Goal: Transaction & Acquisition: Purchase product/service

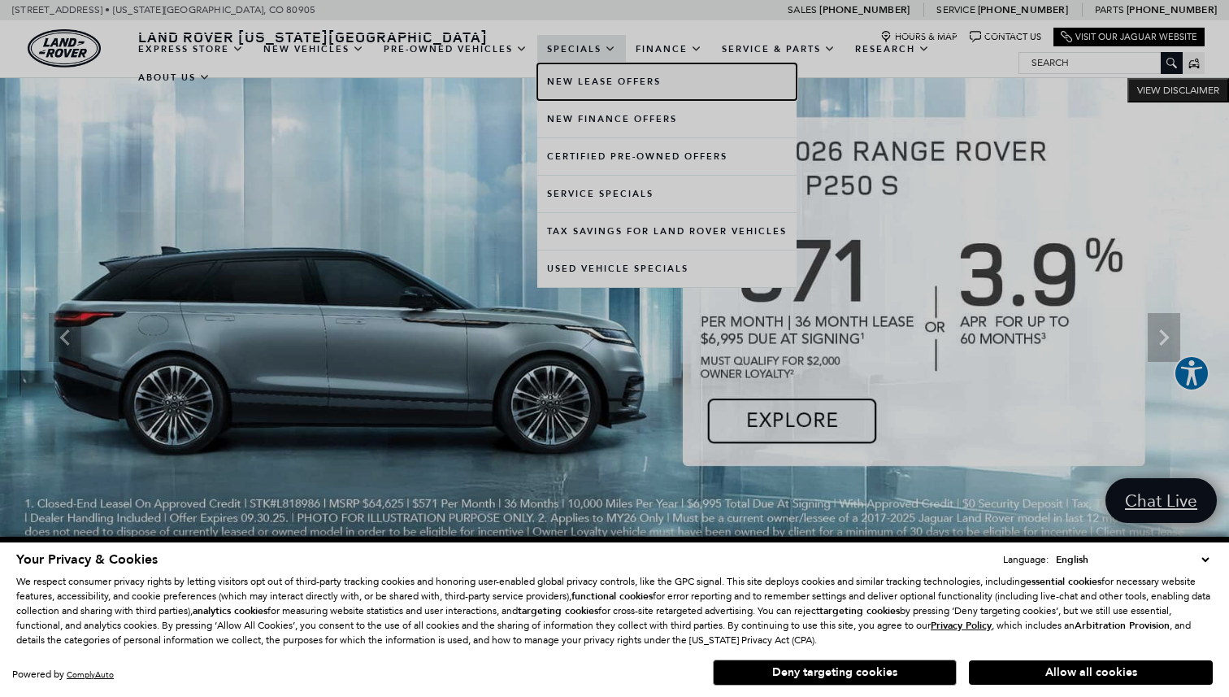
click at [609, 84] on link "New Lease Offers" at bounding box center [666, 81] width 259 height 37
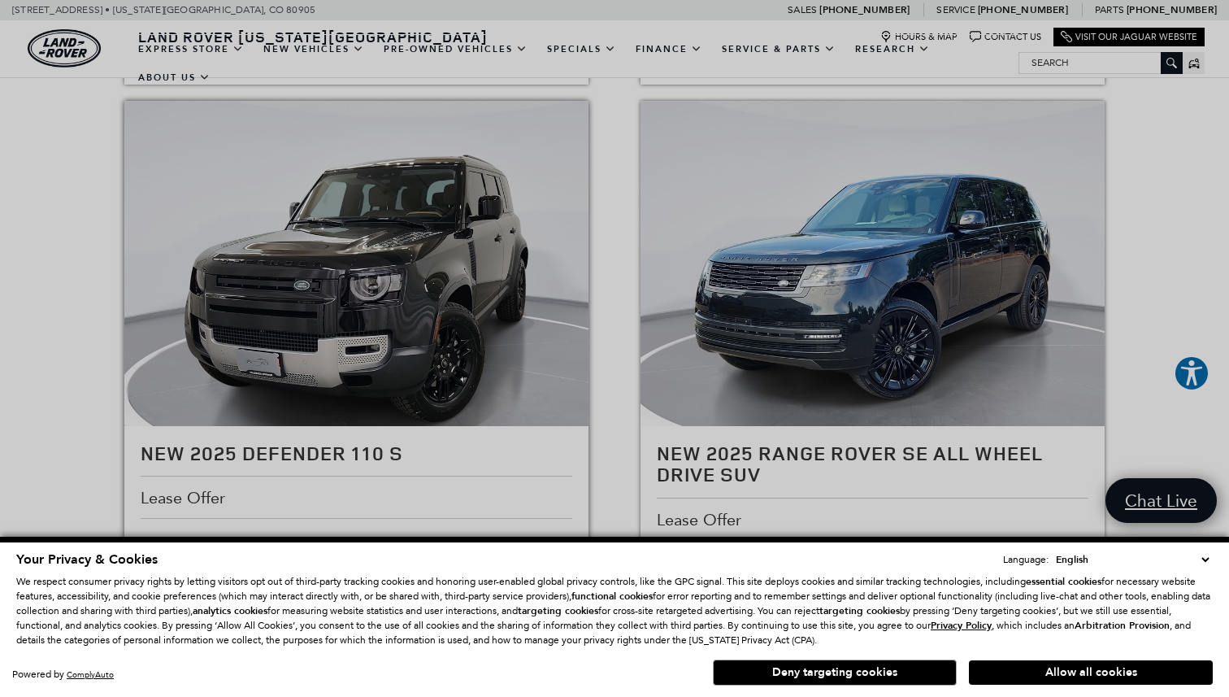
scroll to position [859, 0]
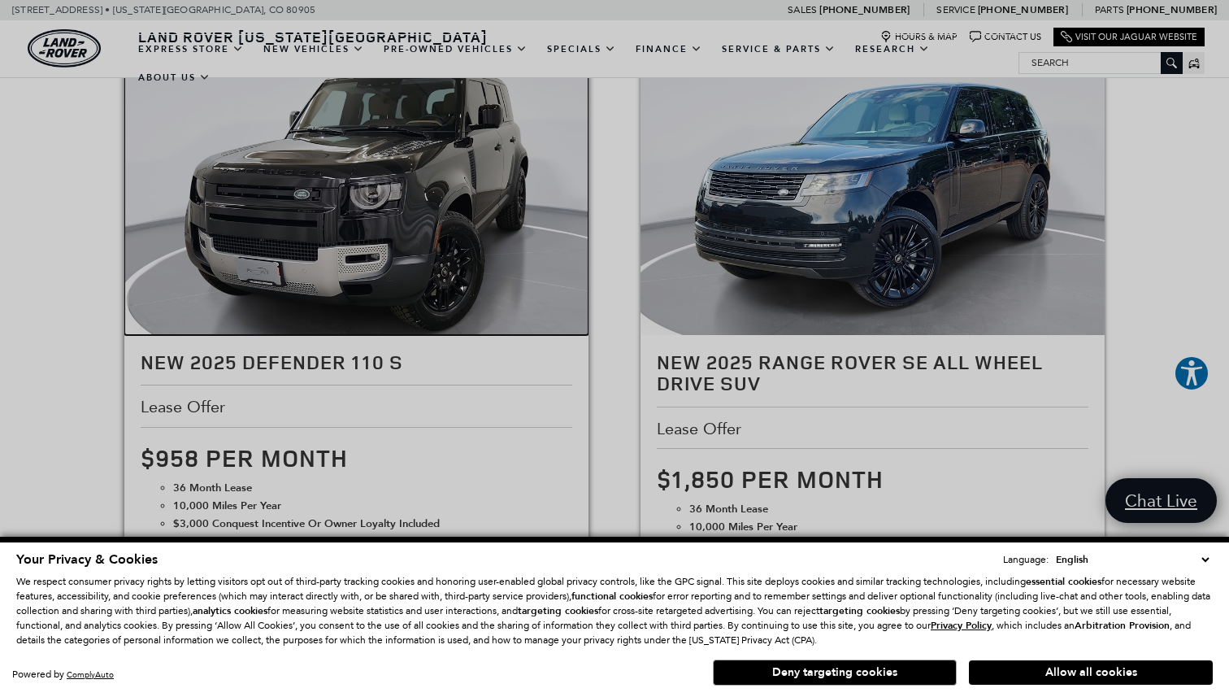
click at [359, 233] on img at bounding box center [356, 184] width 465 height 349
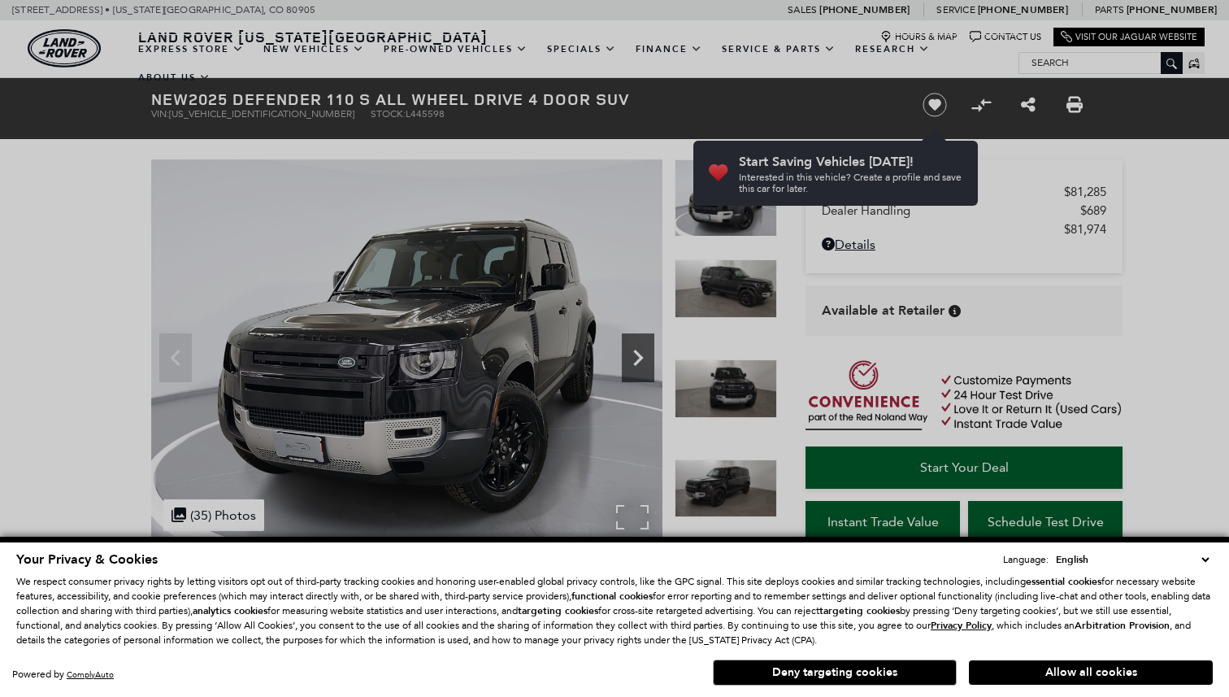
click at [637, 355] on icon "Next" at bounding box center [638, 357] width 33 height 33
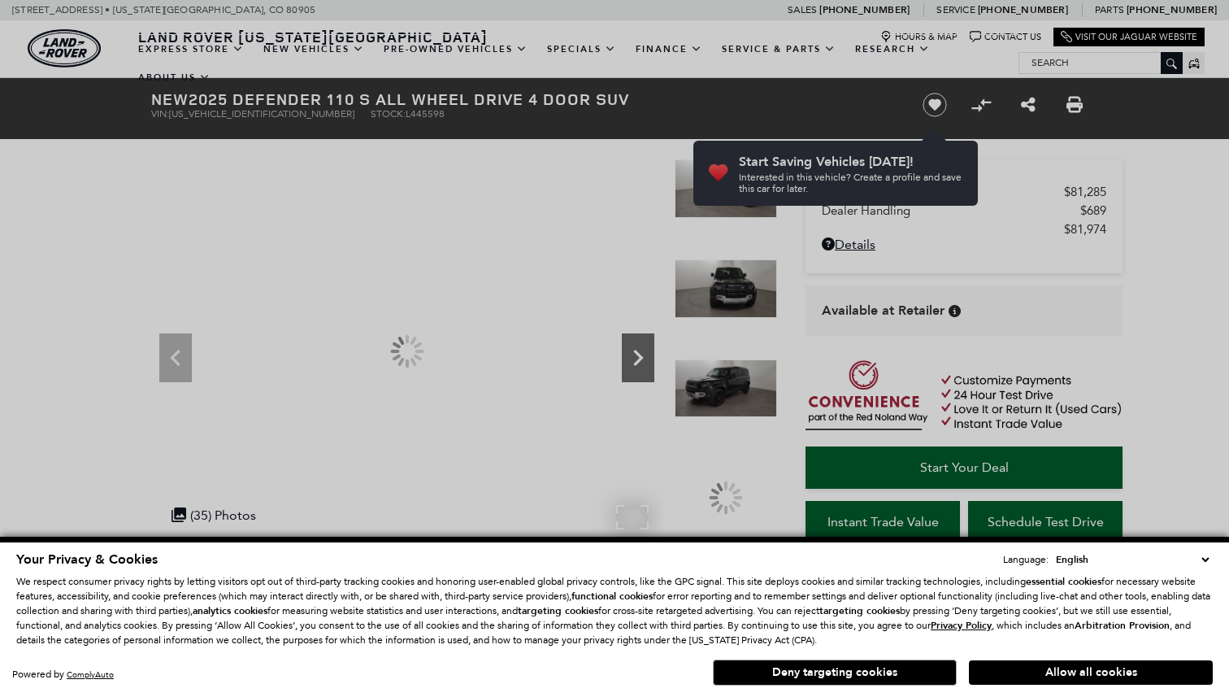
click at [637, 355] on icon "Next" at bounding box center [638, 357] width 33 height 33
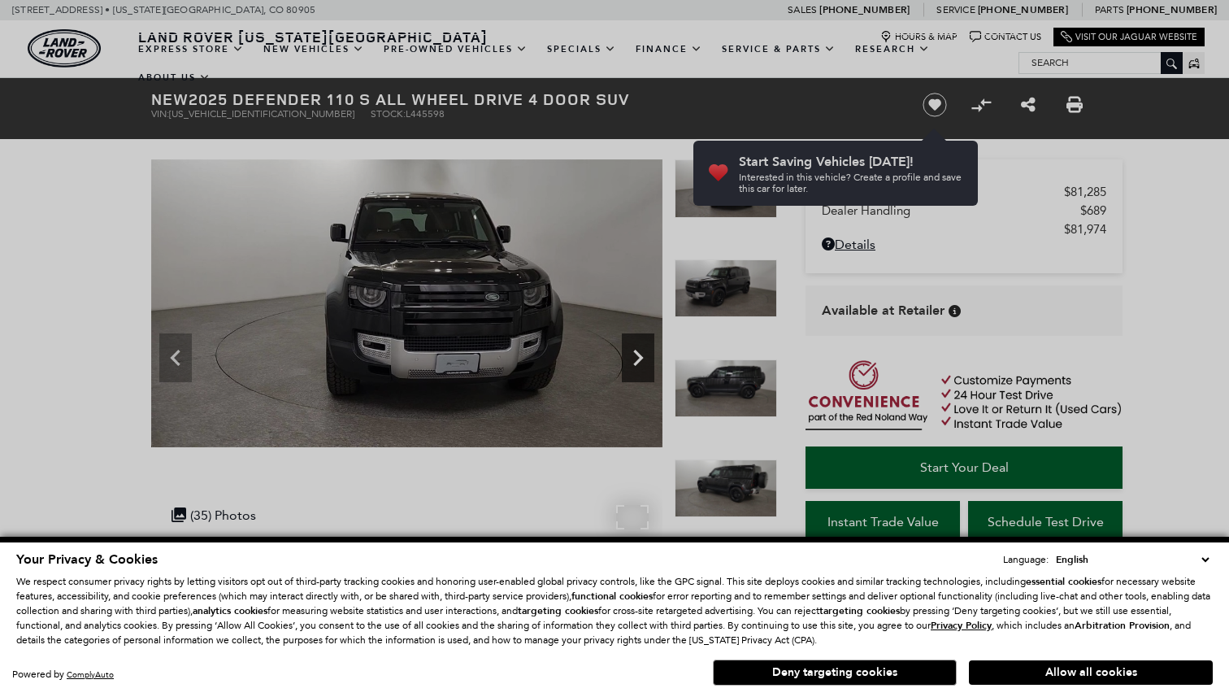
click at [641, 364] on icon "Next" at bounding box center [638, 357] width 33 height 33
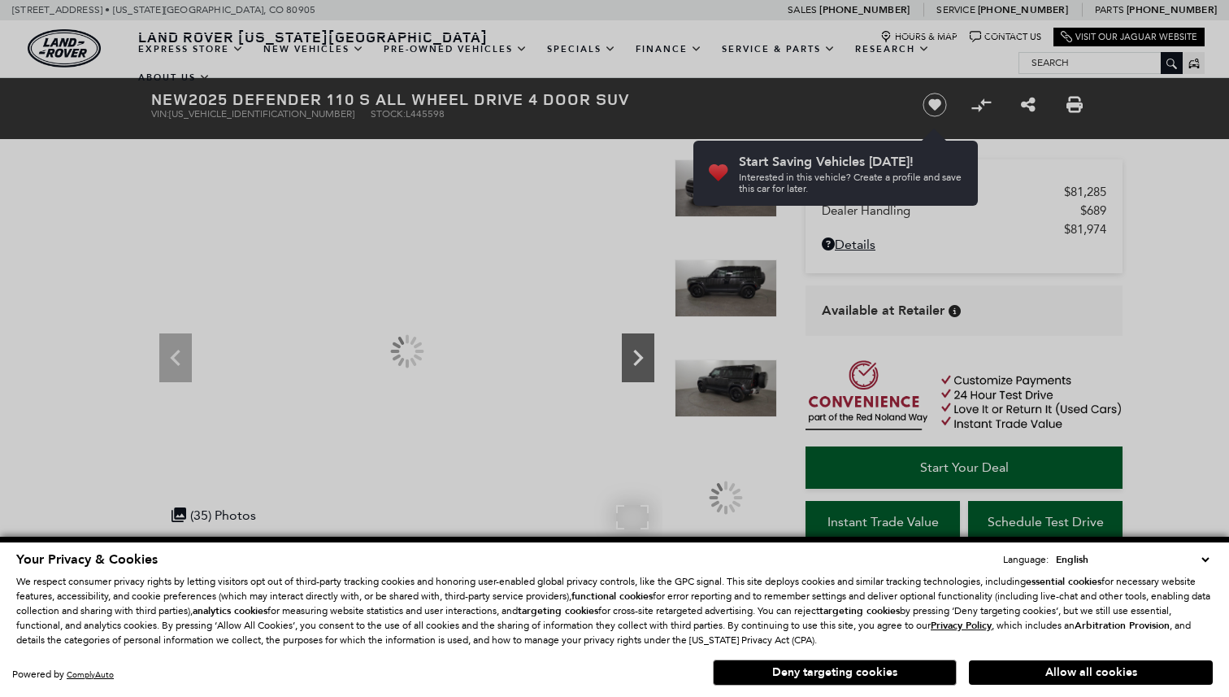
click at [641, 364] on icon "Next" at bounding box center [638, 357] width 33 height 33
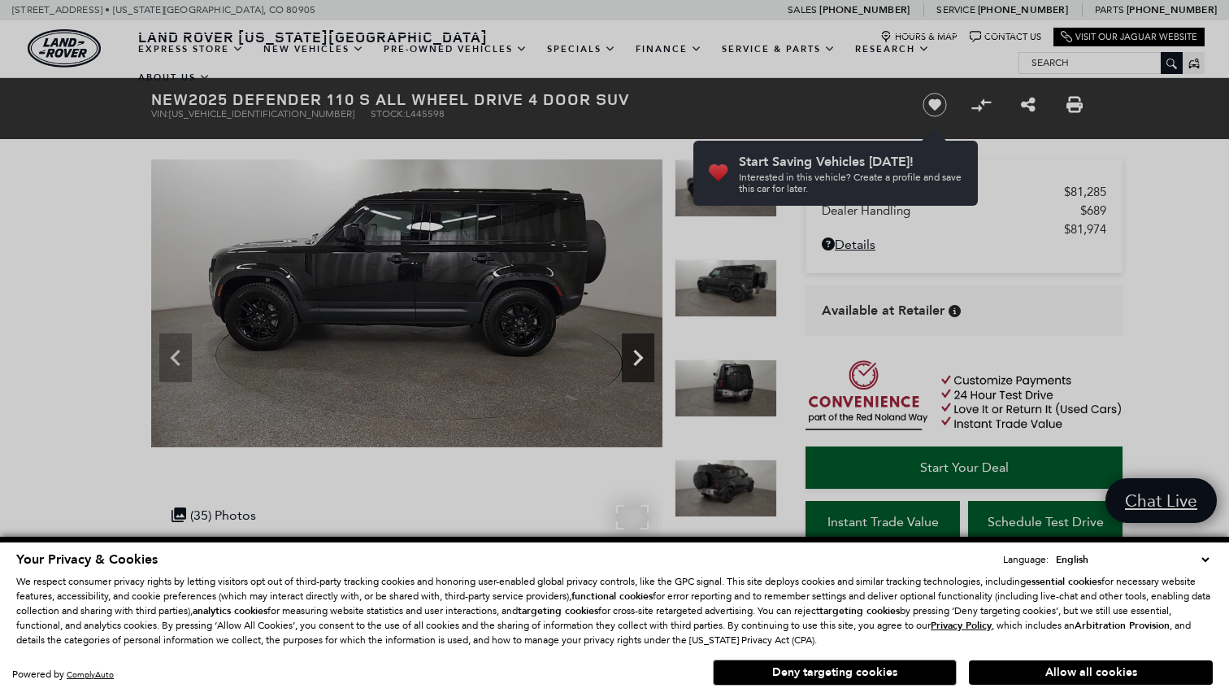
click at [641, 365] on icon "Next" at bounding box center [638, 357] width 33 height 33
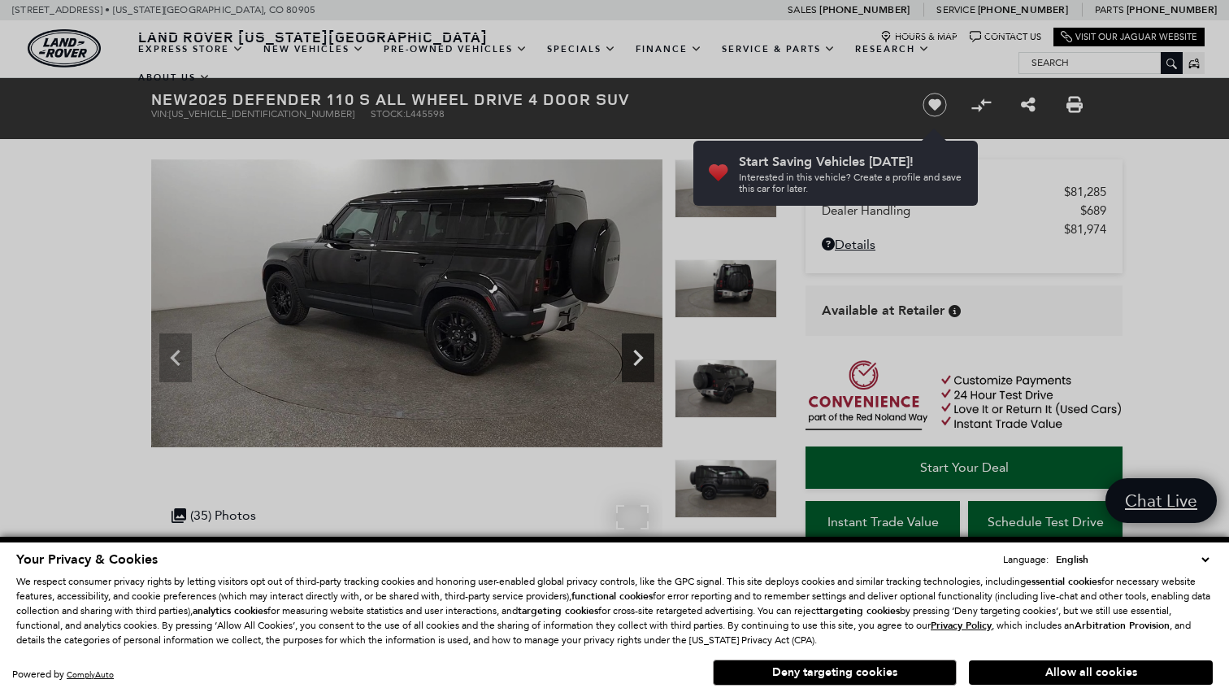
click at [640, 365] on icon "Next" at bounding box center [638, 357] width 33 height 33
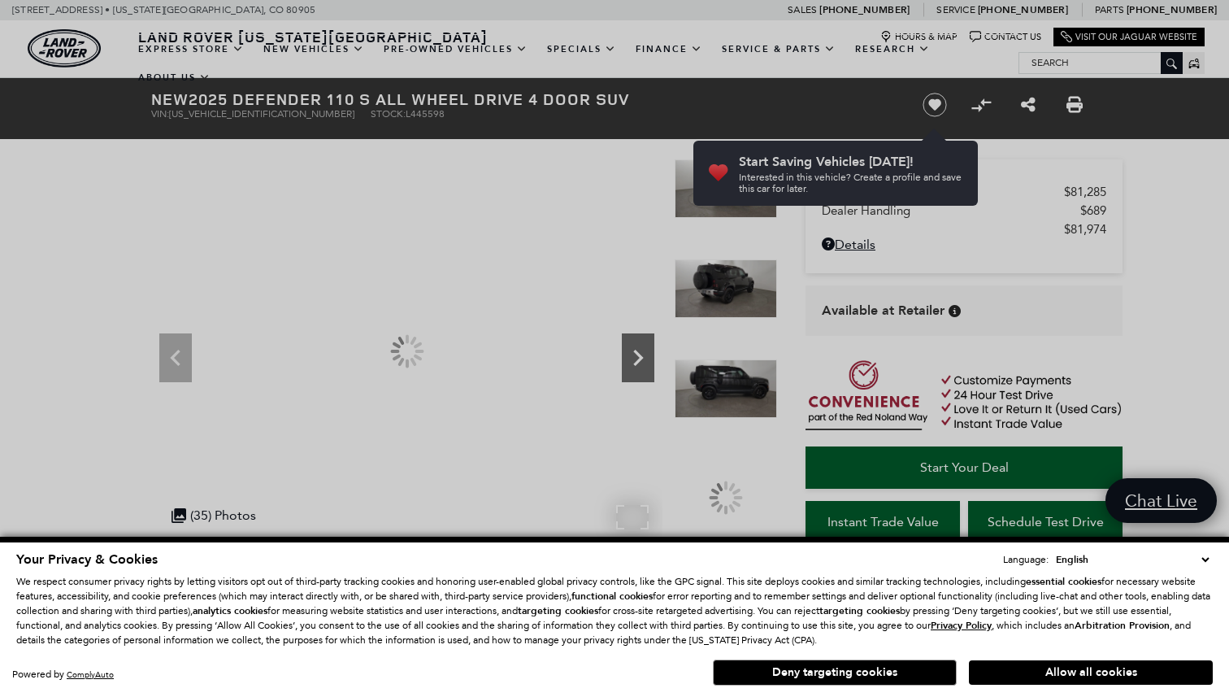
click at [640, 365] on icon "Next" at bounding box center [638, 357] width 33 height 33
